Goal: Transaction & Acquisition: Download file/media

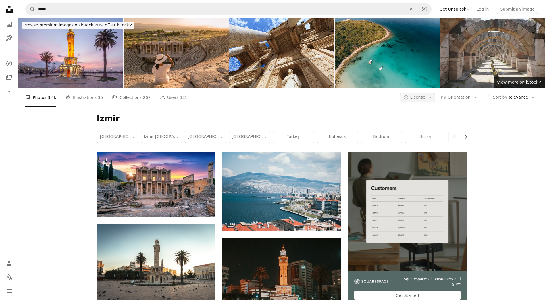
click at [433, 96] on icon "Arrow down" at bounding box center [429, 97] width 5 height 5
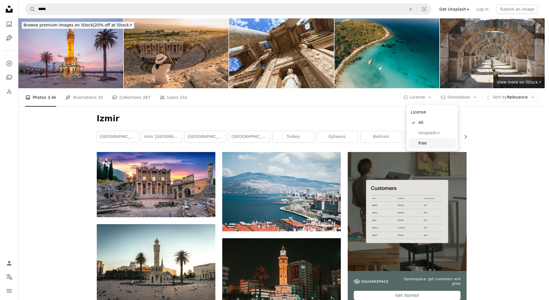
click at [425, 142] on span "Free" at bounding box center [435, 143] width 35 height 6
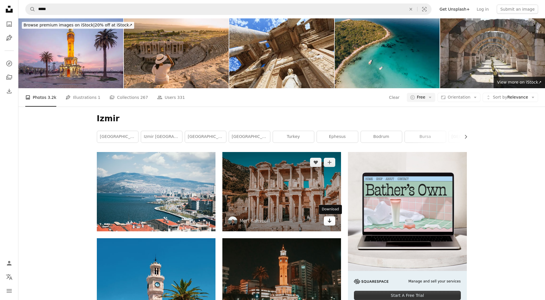
click at [332, 222] on link "Arrow pointing down" at bounding box center [329, 220] width 11 height 9
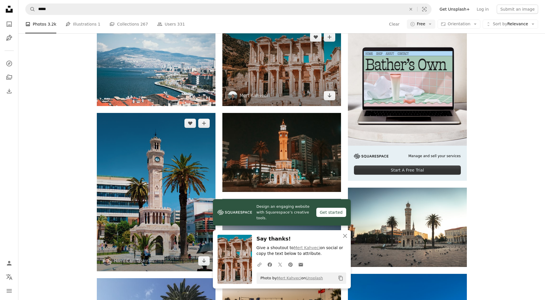
scroll to position [172, 0]
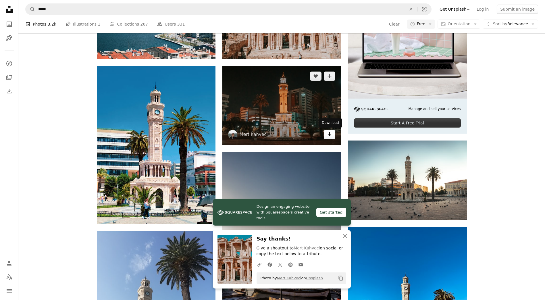
click at [330, 134] on icon "Arrow pointing down" at bounding box center [329, 134] width 5 height 7
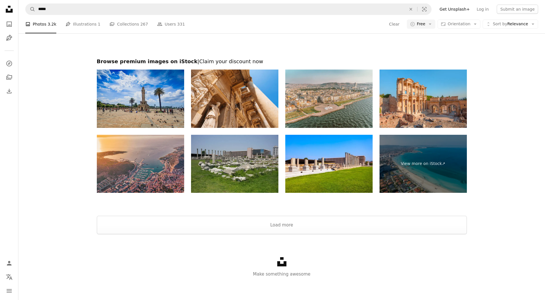
scroll to position [1103, 0]
